Goal: Transaction & Acquisition: Obtain resource

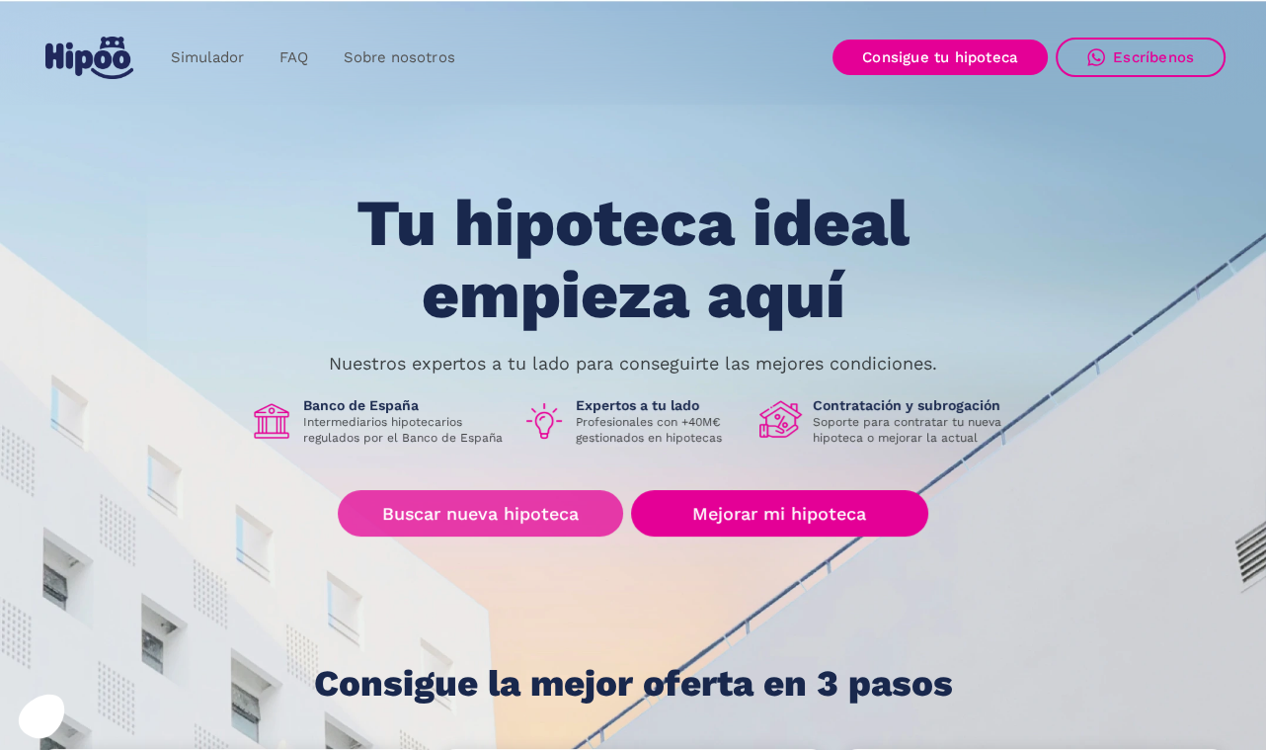
click at [448, 509] on link "Buscar nueva hipoteca" at bounding box center [480, 513] width 285 height 46
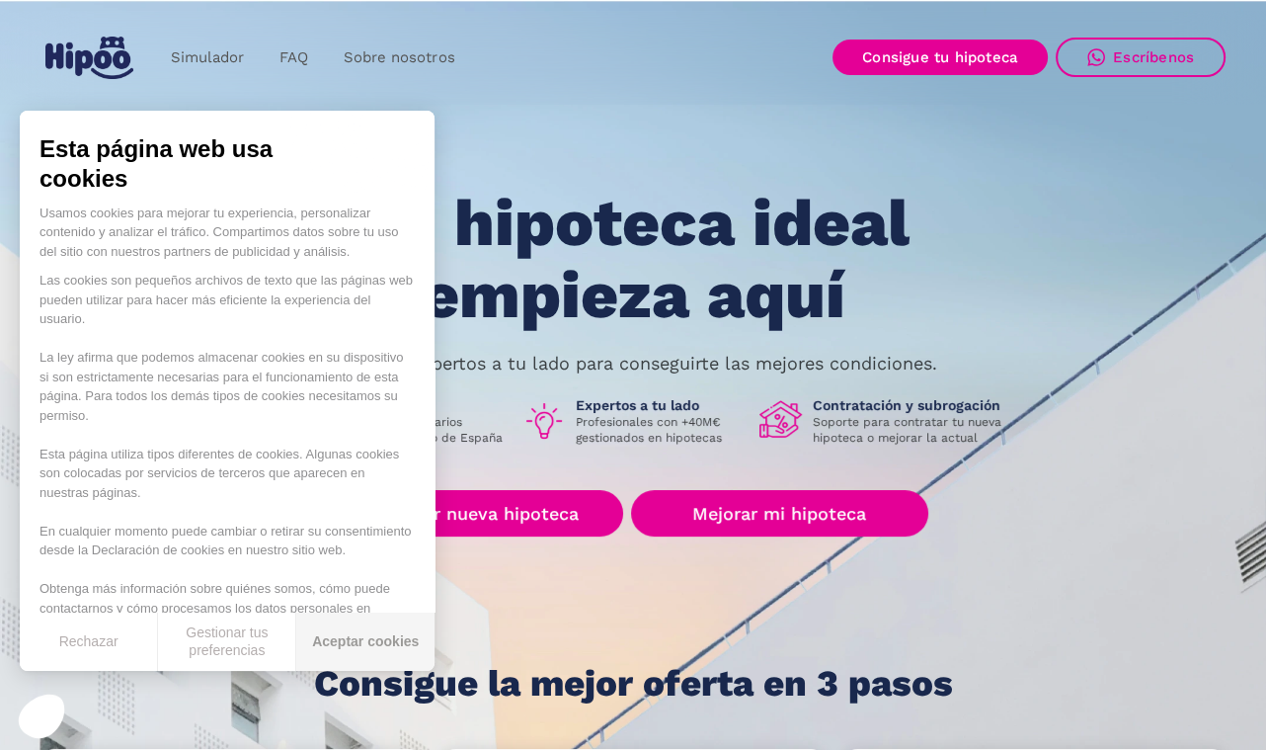
click at [343, 631] on button "Aceptar cookies" at bounding box center [365, 641] width 138 height 58
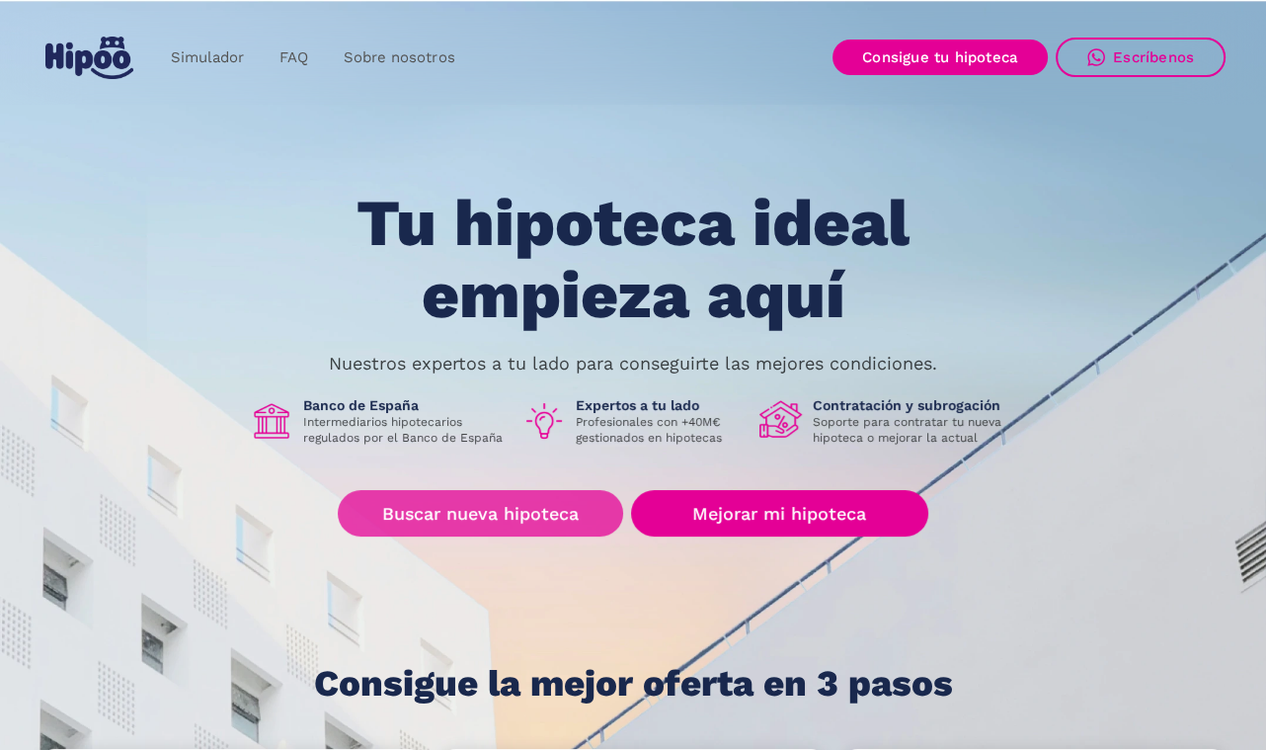
click at [419, 517] on link "Buscar nueva hipoteca" at bounding box center [480, 513] width 285 height 46
drag, startPoint x: 474, startPoint y: 527, endPoint x: 467, endPoint y: 498, distance: 29.5
click at [426, 524] on link "Buscar nueva hipoteca" at bounding box center [480, 513] width 285 height 46
